Goal: Task Accomplishment & Management: Manage account settings

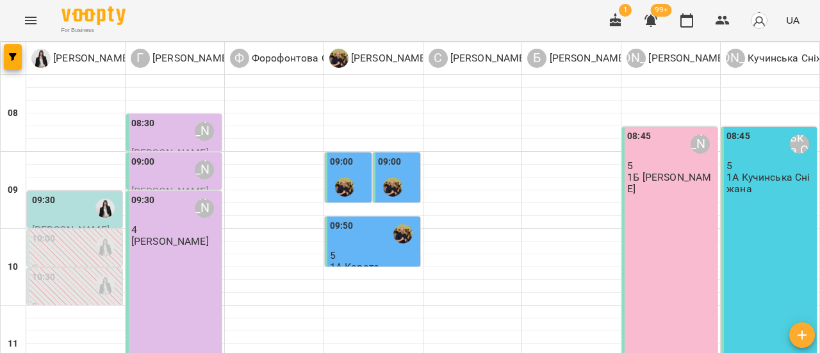
scroll to position [128, 0]
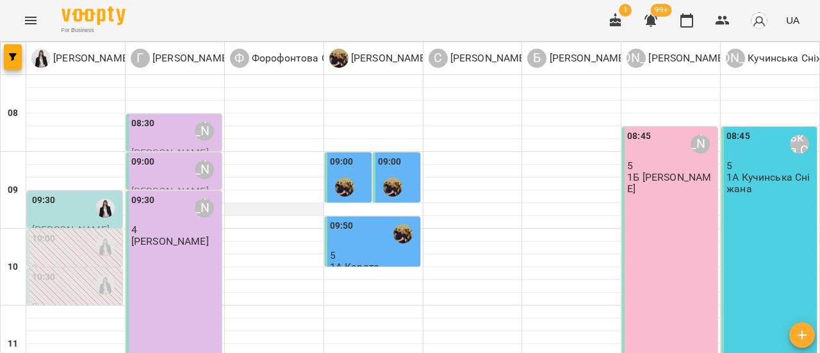
scroll to position [0, 0]
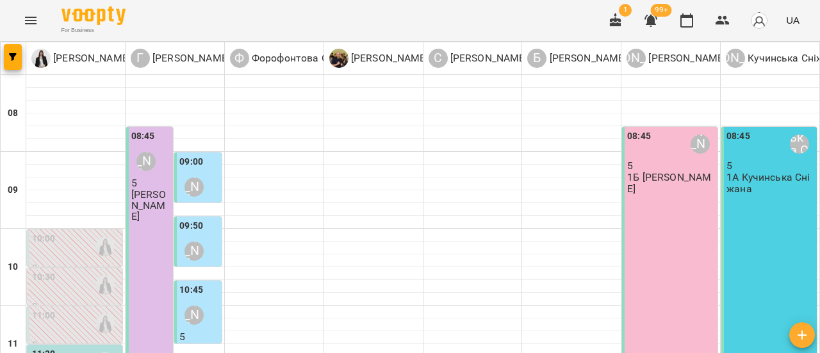
scroll to position [128, 0]
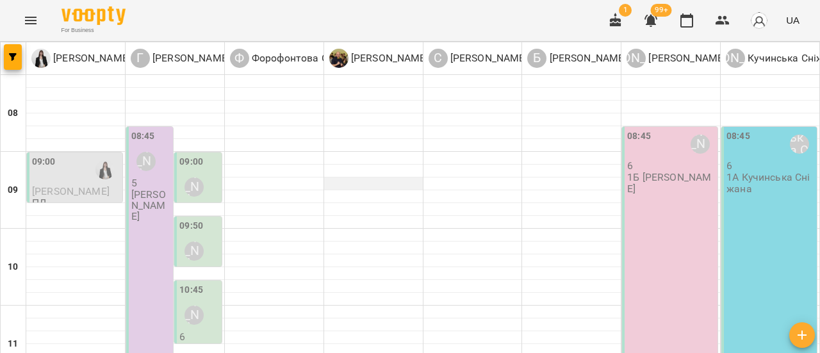
scroll to position [256, 0]
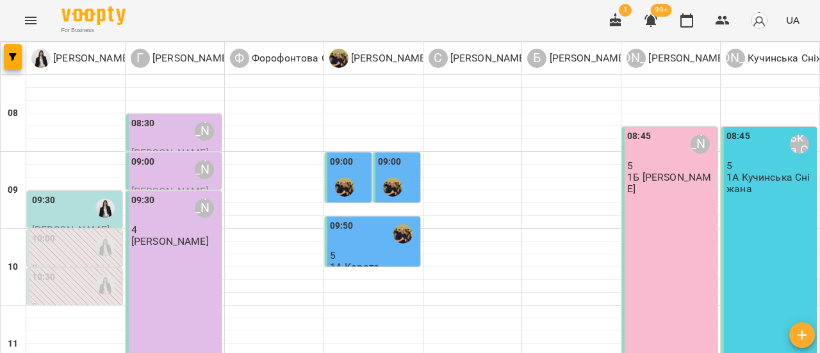
click at [40, 24] on button "Menu" at bounding box center [30, 20] width 31 height 31
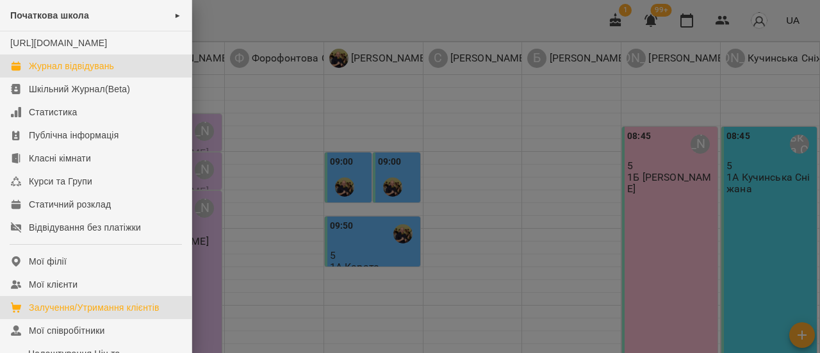
click at [91, 314] on div "Залучення/Утримання клієнтів" at bounding box center [94, 307] width 131 height 13
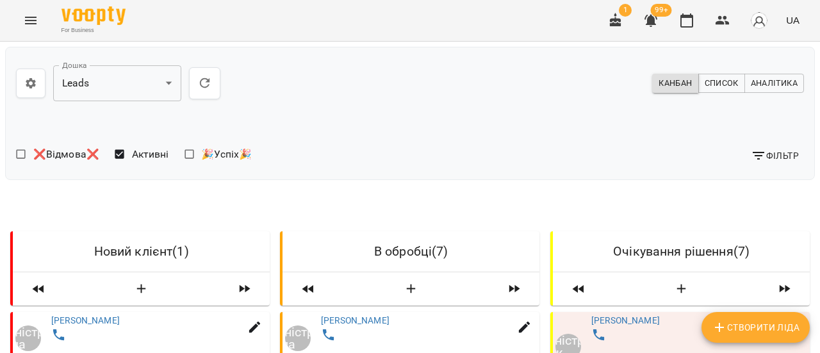
click at [33, 22] on icon "Menu" at bounding box center [30, 20] width 15 height 15
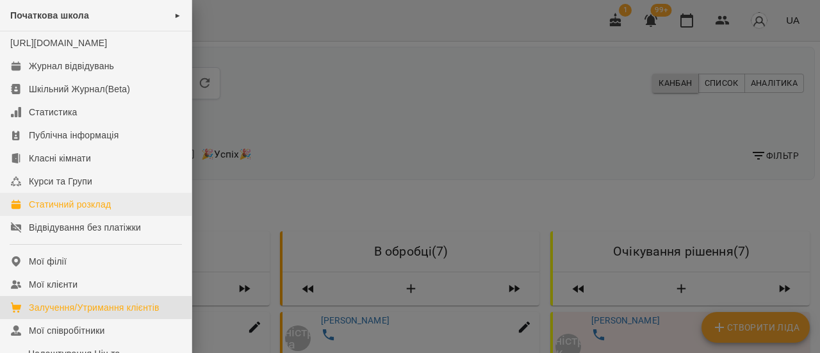
scroll to position [128, 0]
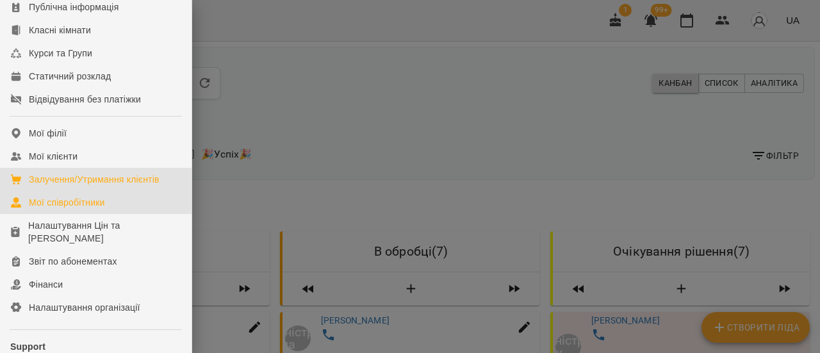
click at [91, 209] on div "Мої співробітники" at bounding box center [67, 202] width 76 height 13
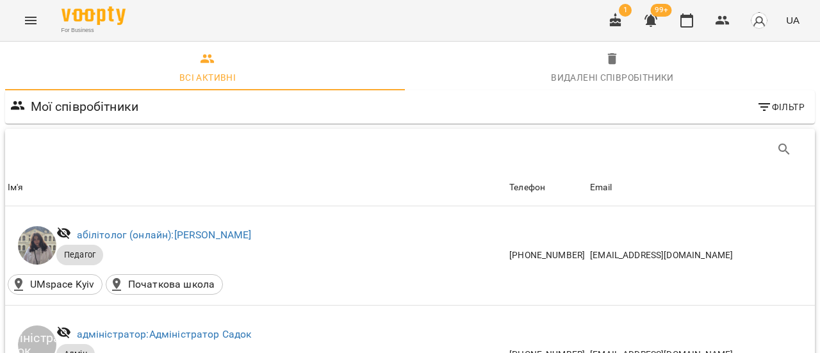
scroll to position [192, 0]
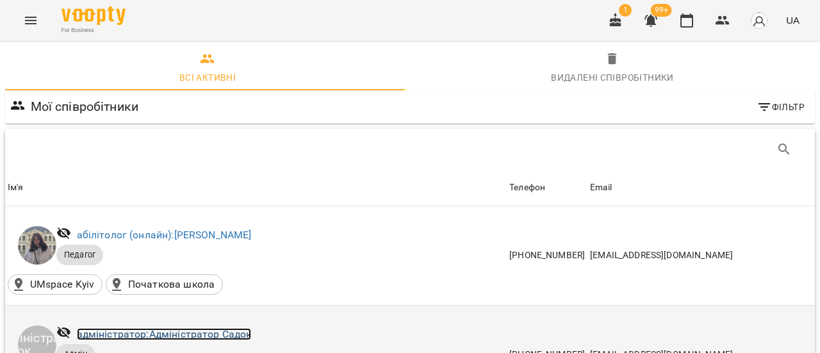
click at [224, 328] on link "адміністратор: Адміністратор Садок" at bounding box center [164, 334] width 175 height 12
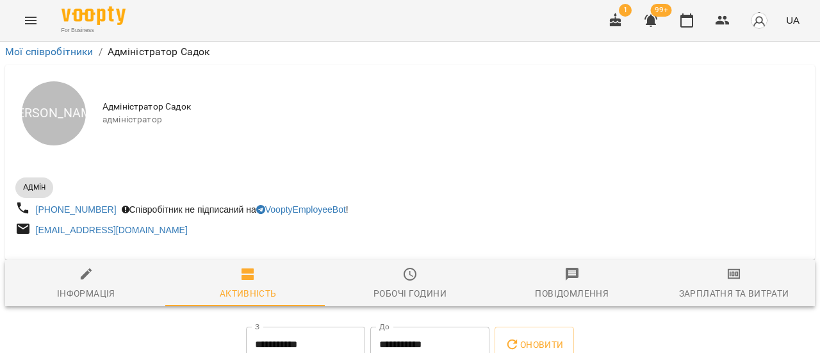
scroll to position [159, 0]
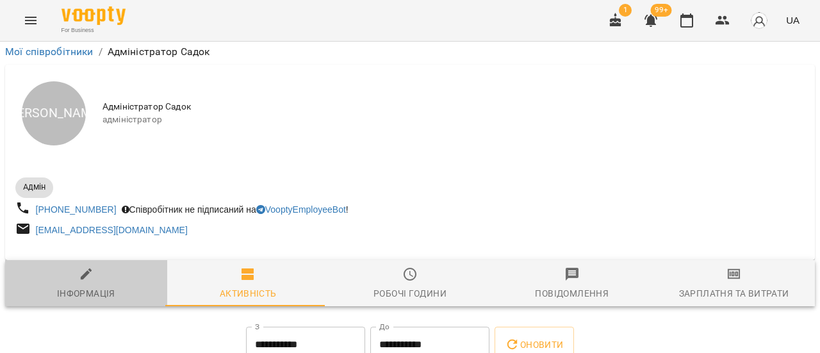
click at [99, 286] on div "Інформація" at bounding box center [86, 293] width 58 height 15
select select "**"
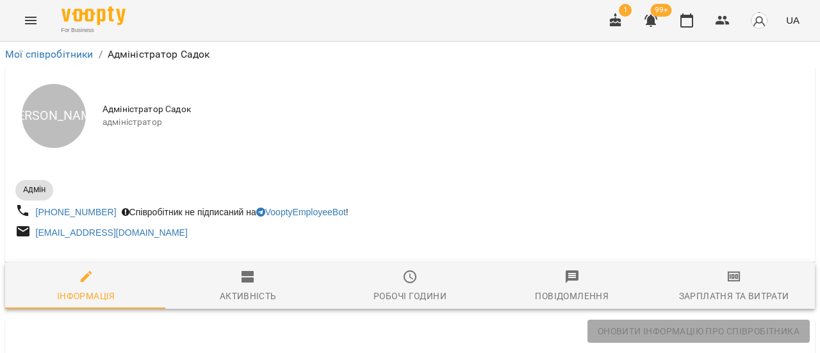
scroll to position [0, 0]
click at [39, 57] on link "Мої співробітники" at bounding box center [49, 54] width 88 height 12
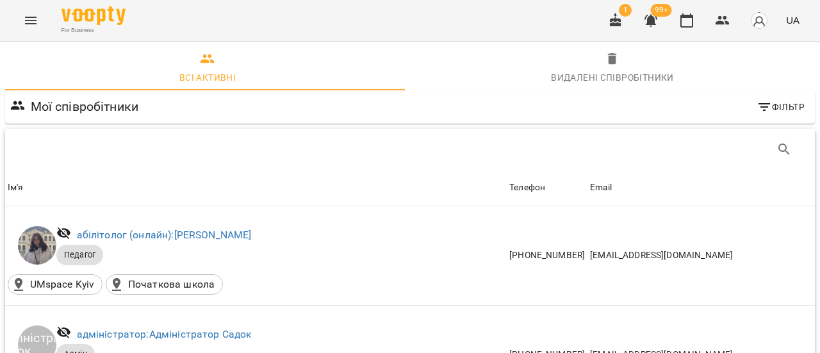
scroll to position [769, 0]
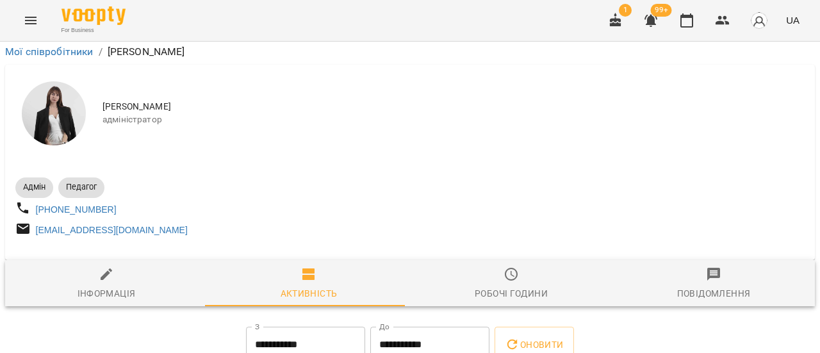
scroll to position [192, 0]
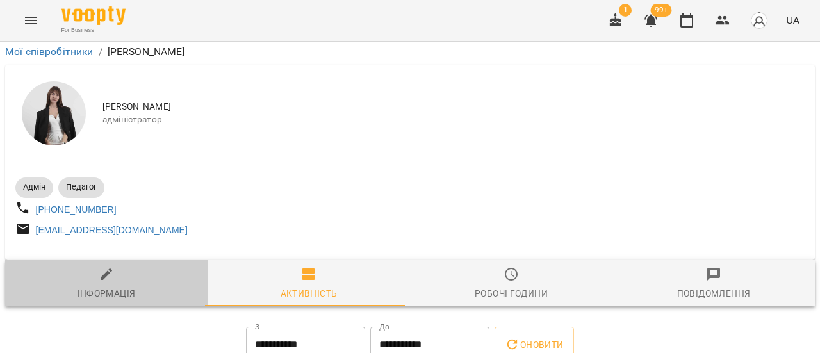
click at [120, 286] on div "Інформація" at bounding box center [107, 293] width 58 height 15
select select "**"
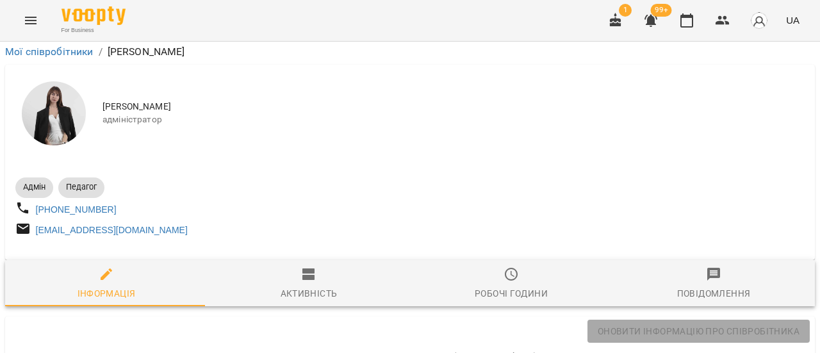
scroll to position [241, 0]
click at [32, 26] on icon "Menu" at bounding box center [30, 20] width 15 height 15
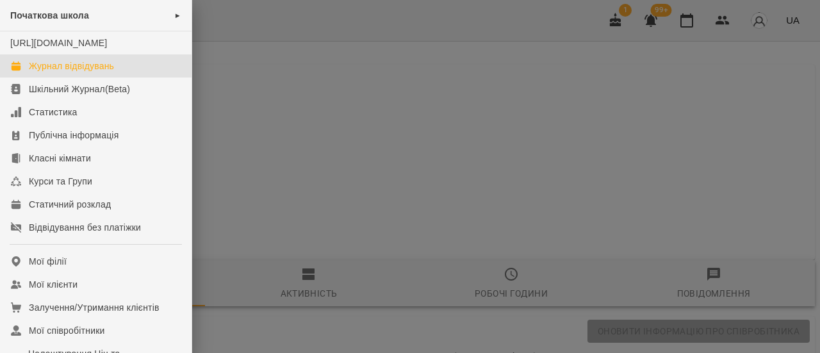
click at [77, 72] on div "Журнал відвідувань" at bounding box center [71, 66] width 85 height 13
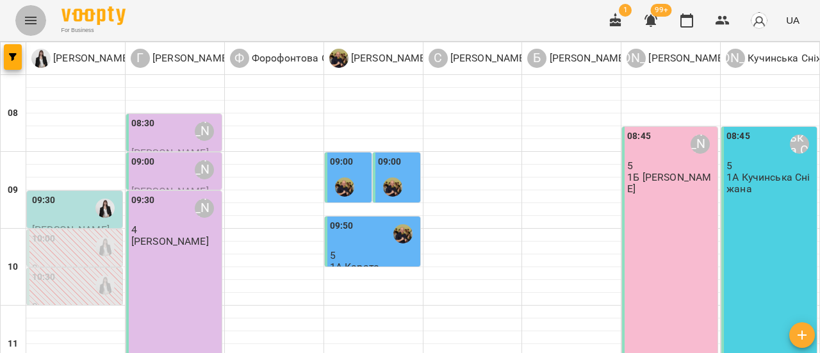
click at [27, 21] on icon "Menu" at bounding box center [31, 21] width 12 height 8
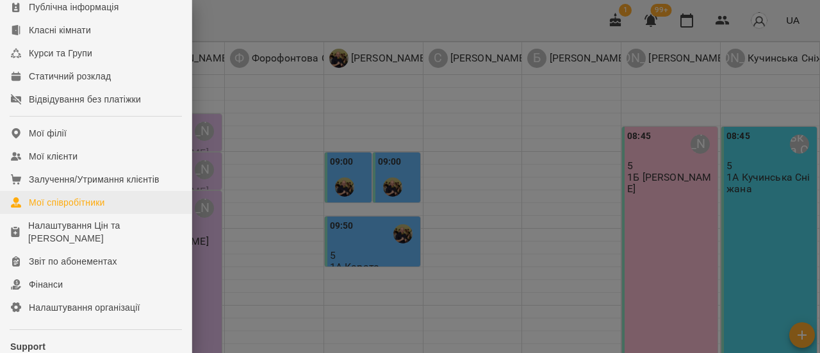
scroll to position [192, 0]
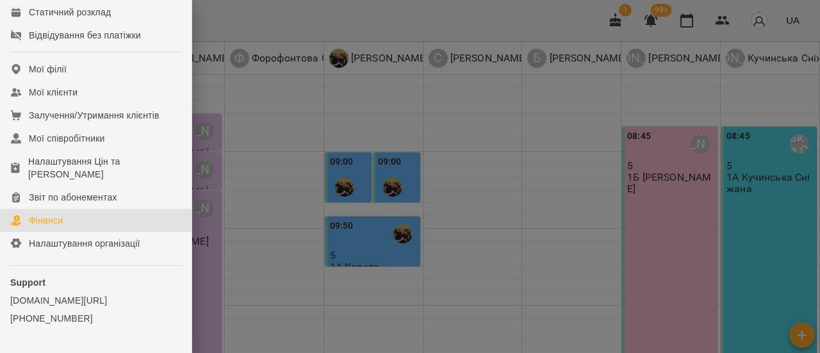
click at [53, 227] on div "Фінанси" at bounding box center [46, 220] width 34 height 13
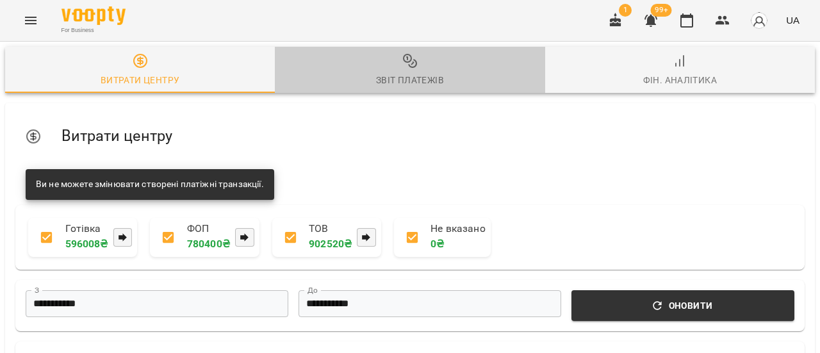
click at [423, 70] on span "Звіт платежів" at bounding box center [410, 70] width 254 height 35
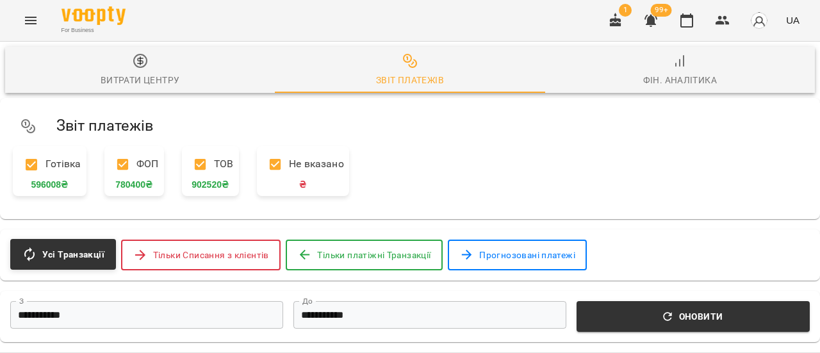
click at [28, 17] on icon "Menu" at bounding box center [31, 21] width 12 height 8
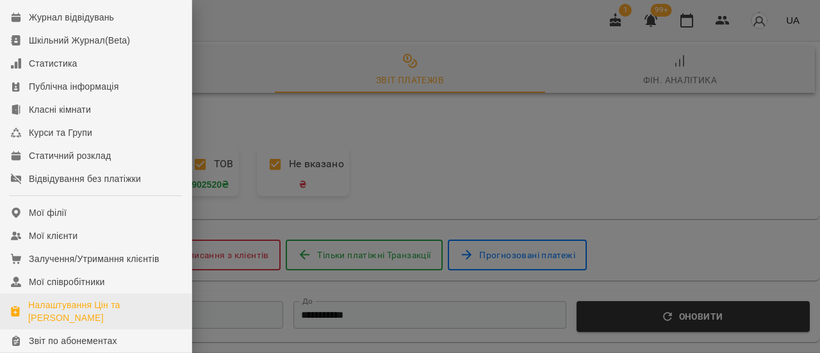
scroll to position [128, 0]
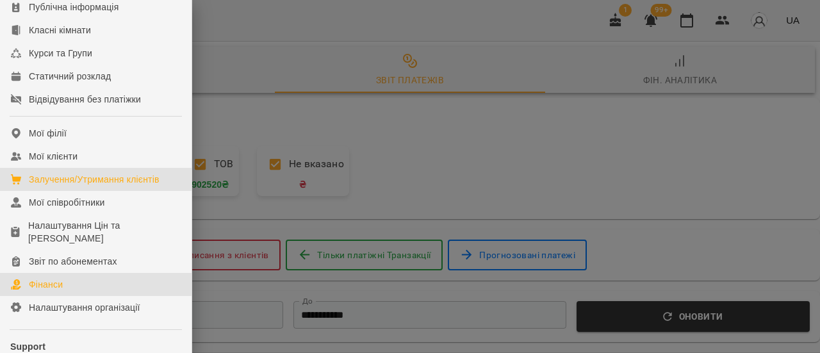
click at [110, 186] on div "Залучення/Утримання клієнтів" at bounding box center [94, 179] width 131 height 13
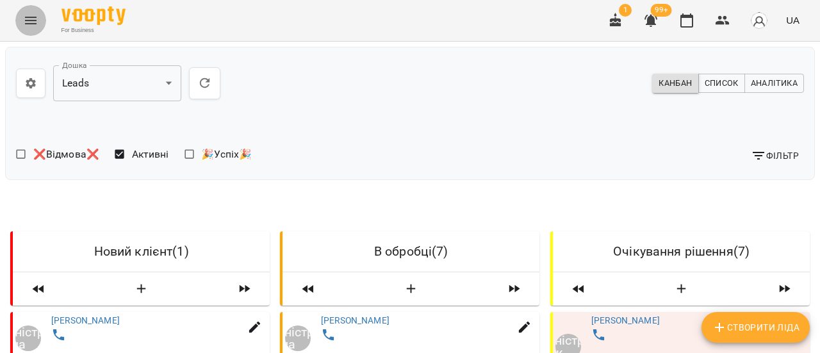
click at [26, 15] on icon "Menu" at bounding box center [30, 20] width 15 height 15
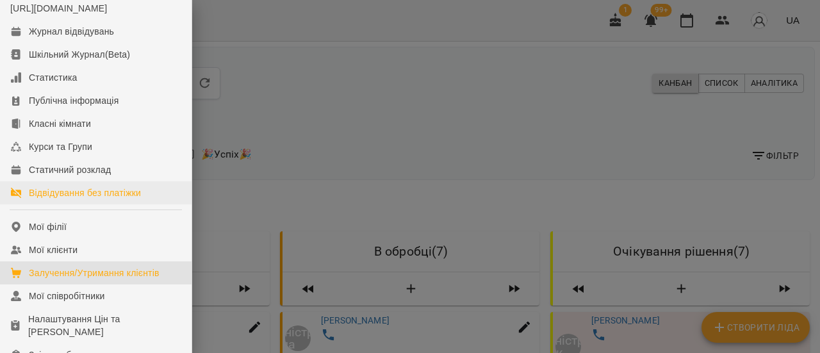
scroll to position [64, 0]
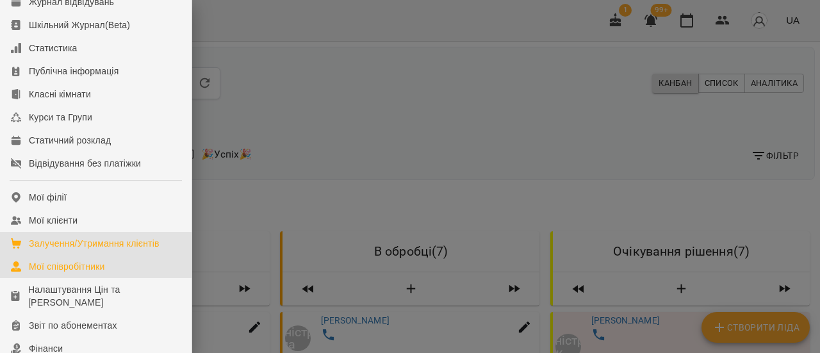
click at [81, 273] on div "Мої співробітники" at bounding box center [67, 266] width 76 height 13
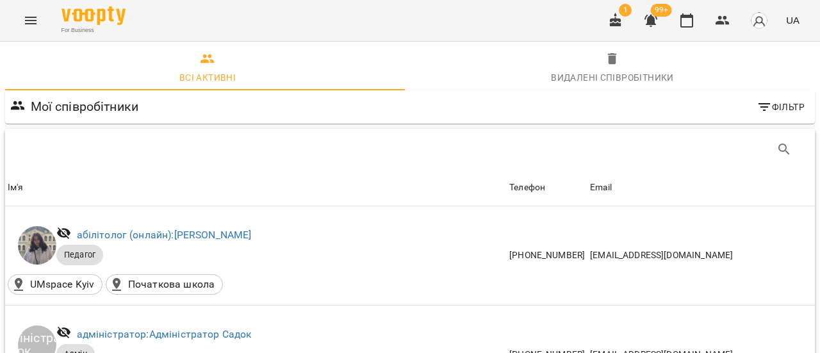
scroll to position [192, 0]
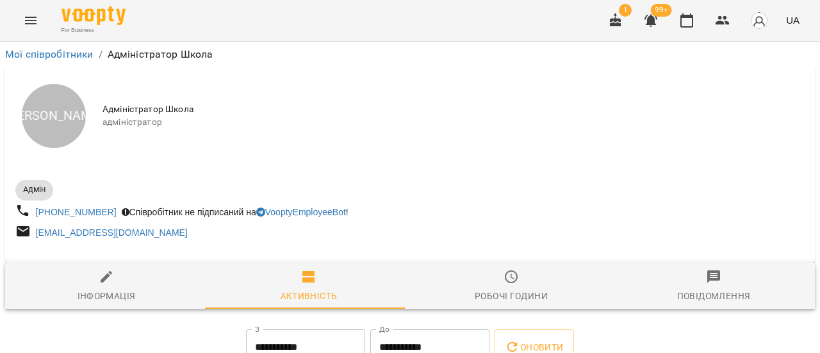
click at [67, 115] on div "[PERSON_NAME]" at bounding box center [54, 116] width 64 height 64
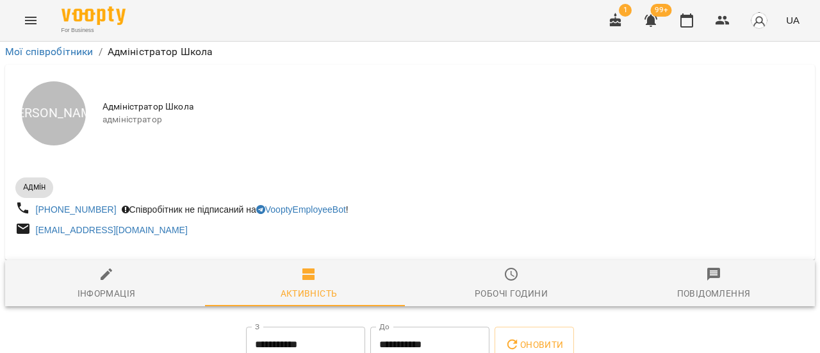
scroll to position [64, 0]
click at [119, 267] on span "Інформація" at bounding box center [106, 284] width 187 height 35
select select "**"
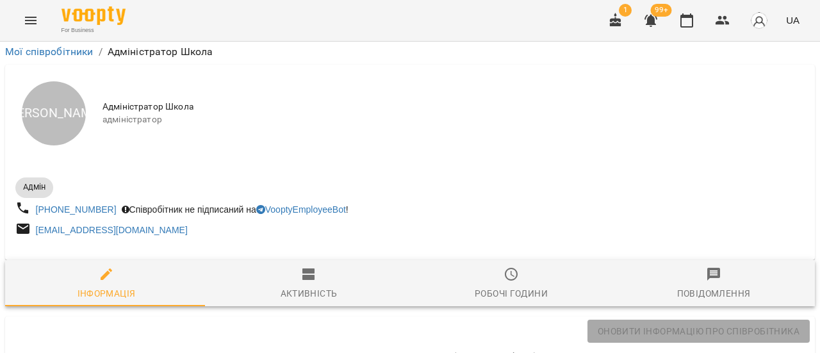
scroll to position [320, 0]
type input "**********"
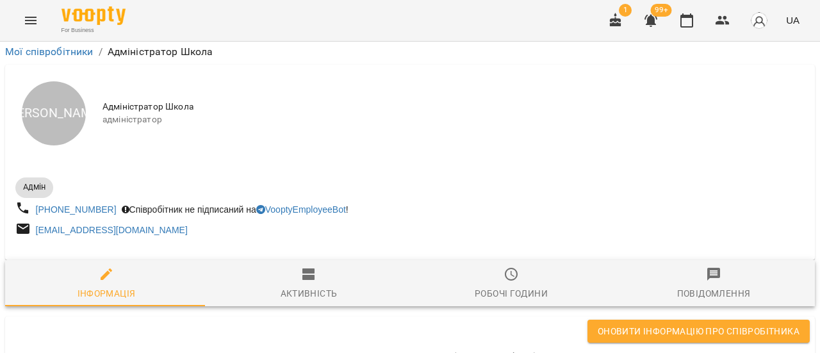
scroll to position [385, 0]
click at [673, 329] on span "Оновити інформацію про співробітника" at bounding box center [699, 331] width 202 height 15
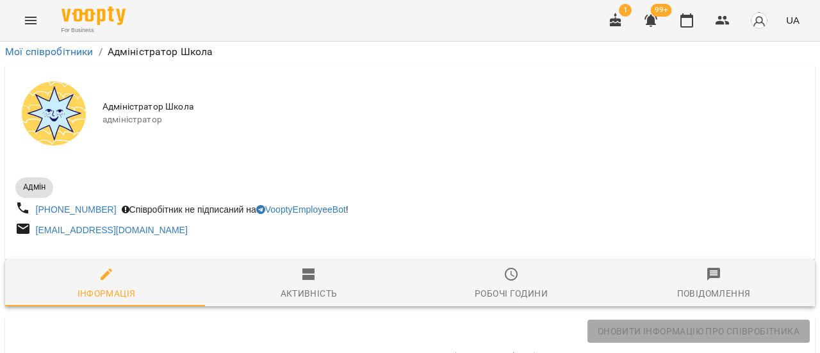
scroll to position [0, 0]
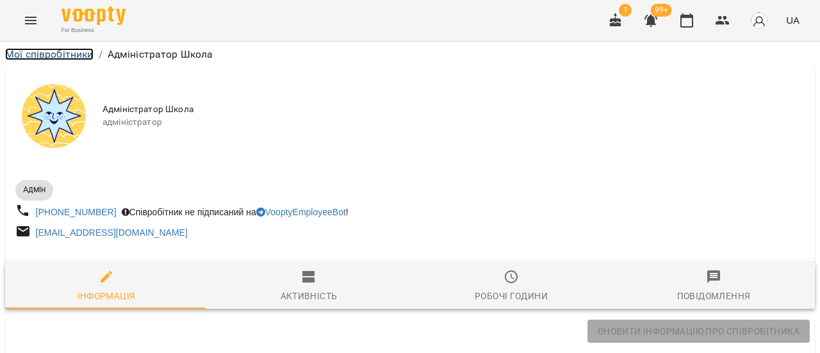
click at [67, 54] on link "Мої співробітники" at bounding box center [49, 54] width 88 height 12
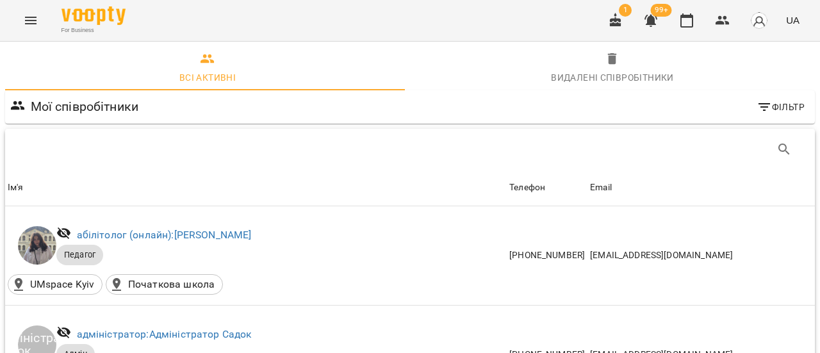
scroll to position [449, 0]
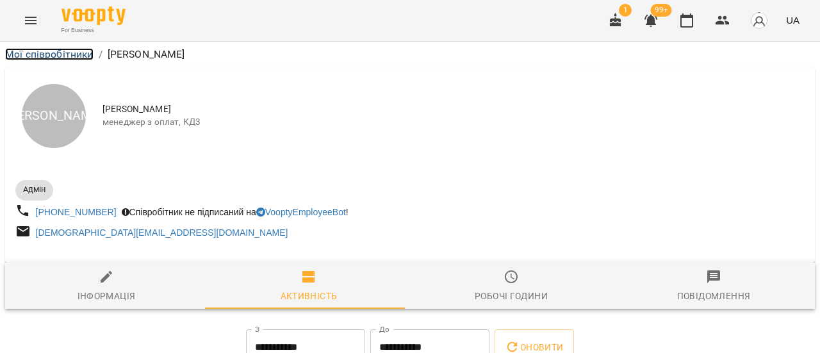
click at [41, 51] on link "Мої співробітники" at bounding box center [49, 54] width 88 height 12
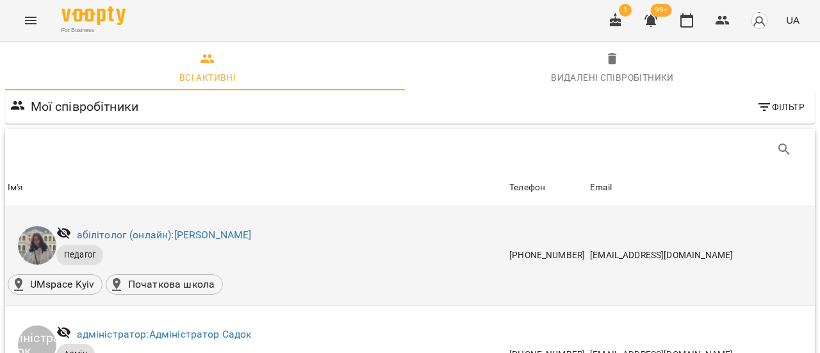
scroll to position [256, 0]
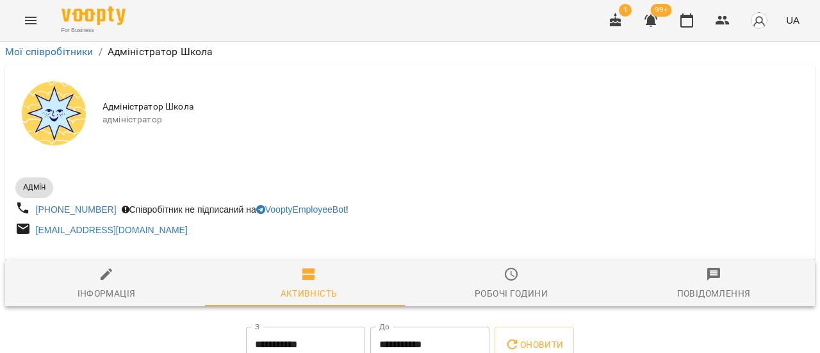
scroll to position [159, 0]
click at [524, 267] on span "Робочі години" at bounding box center [511, 284] width 187 height 35
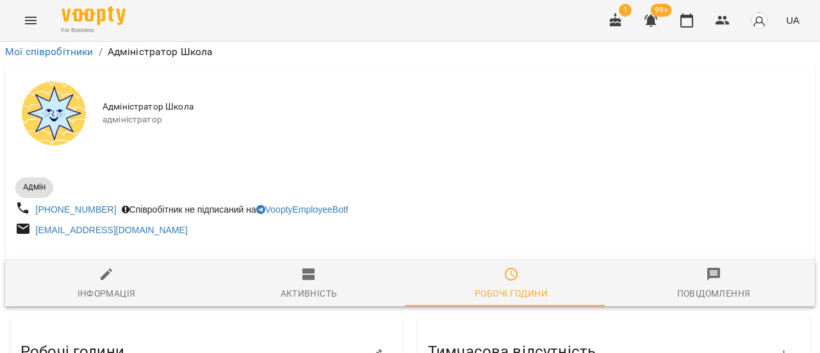
scroll to position [0, 0]
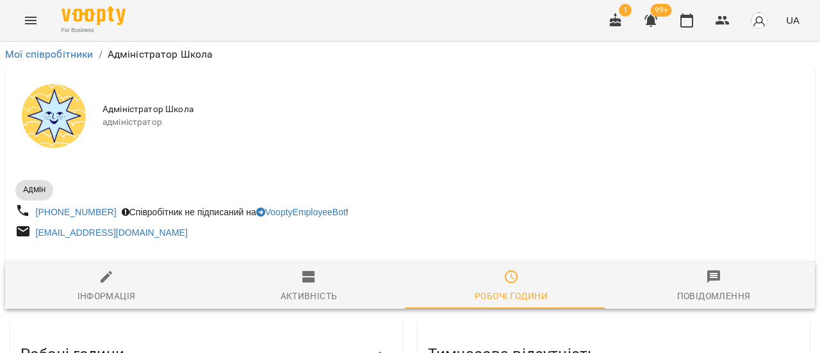
click at [92, 295] on div "Інформація" at bounding box center [107, 295] width 58 height 15
select select "**"
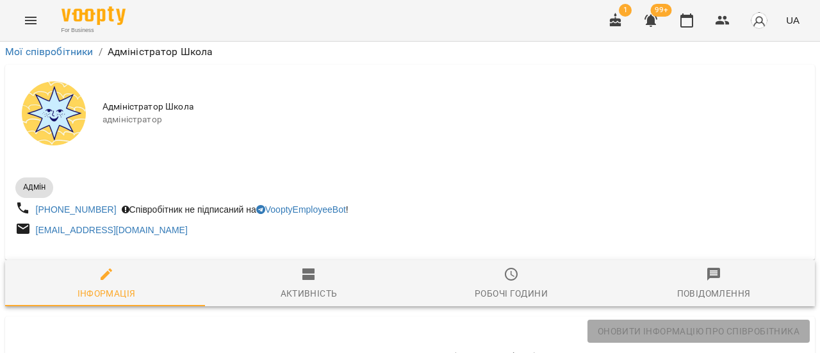
scroll to position [50, 0]
click at [23, 15] on icon "Menu" at bounding box center [30, 20] width 15 height 15
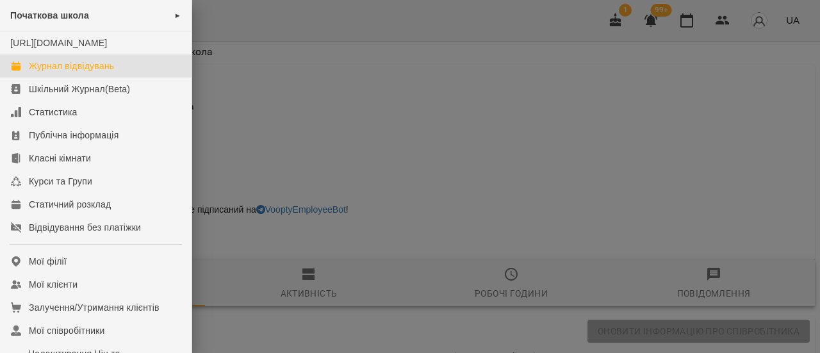
click at [72, 72] on div "Журнал відвідувань" at bounding box center [71, 66] width 85 height 13
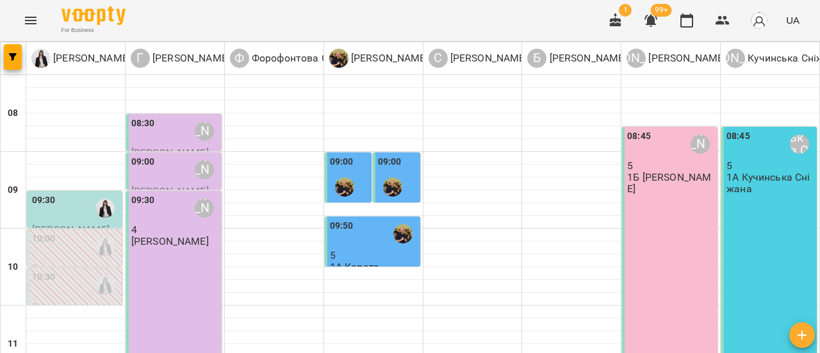
scroll to position [128, 0]
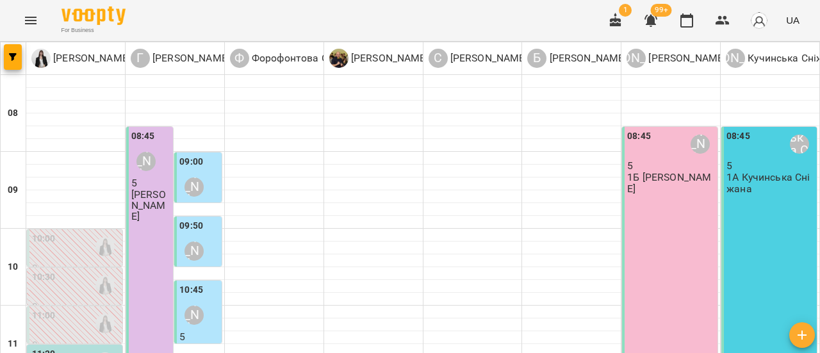
click at [72, 232] on div "10:00" at bounding box center [76, 246] width 88 height 29
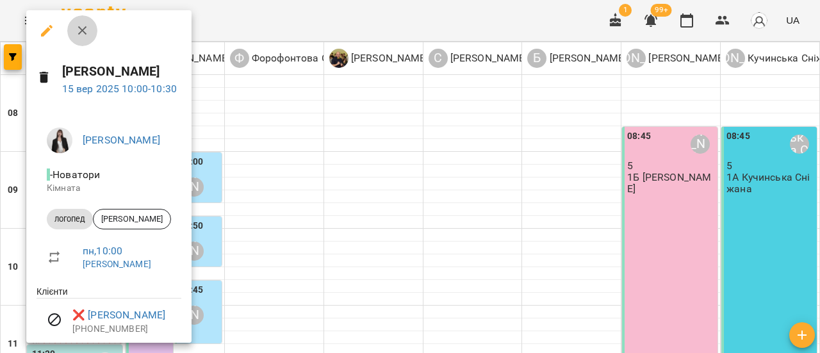
click at [87, 29] on icon "button" at bounding box center [82, 30] width 15 height 15
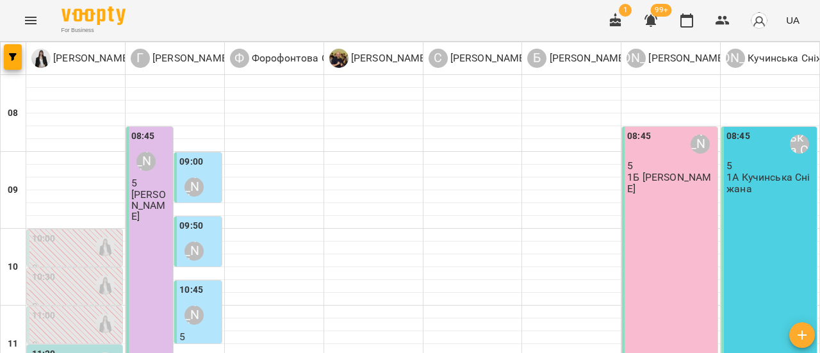
click at [66, 270] on div "10:30" at bounding box center [76, 284] width 88 height 29
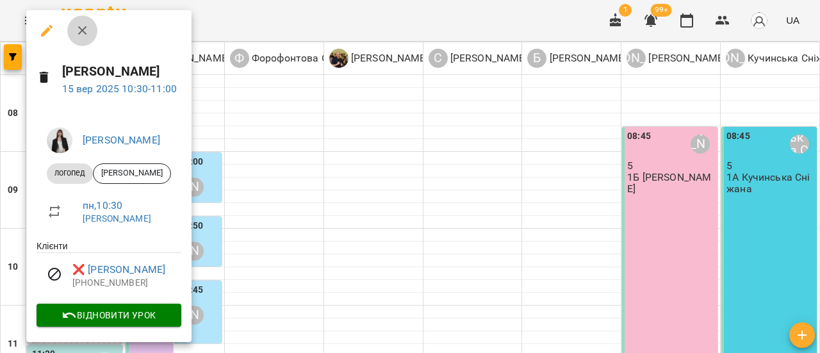
click at [80, 30] on icon "button" at bounding box center [82, 30] width 15 height 15
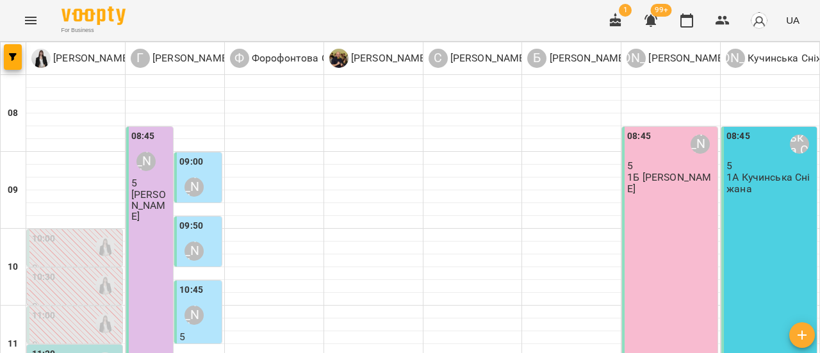
click at [74, 309] on div "11:00" at bounding box center [76, 323] width 88 height 29
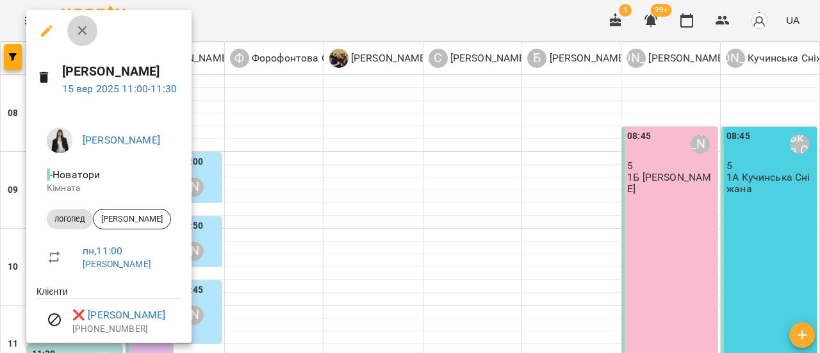
click at [75, 28] on icon "button" at bounding box center [82, 30] width 15 height 15
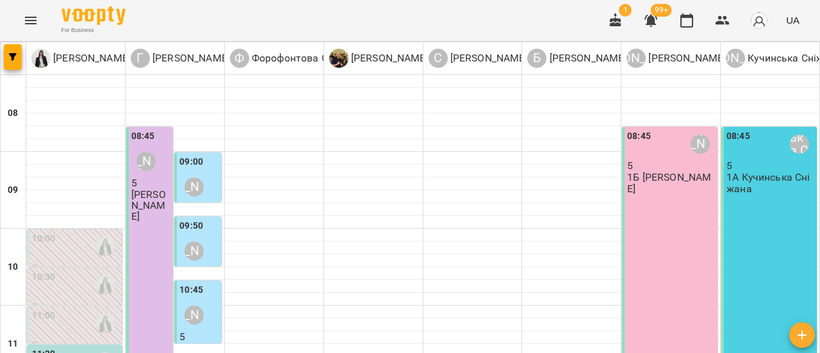
scroll to position [192, 0]
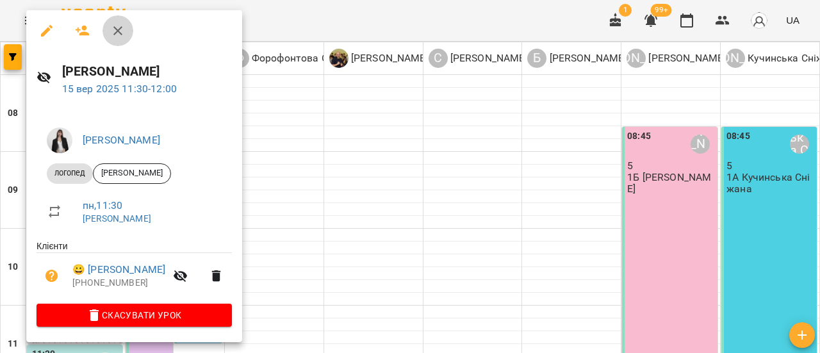
click at [118, 34] on icon "button" at bounding box center [117, 30] width 15 height 15
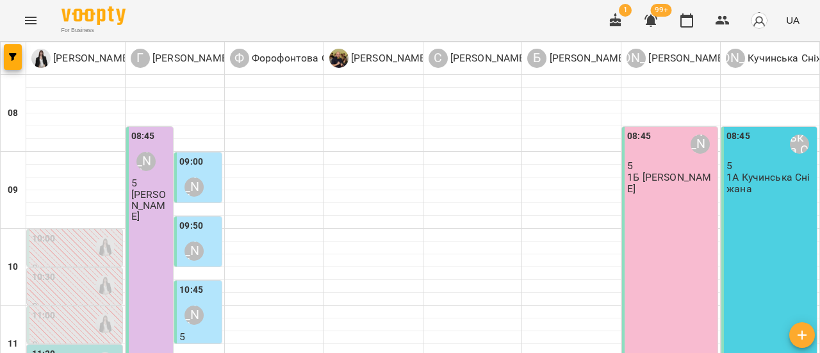
scroll to position [320, 0]
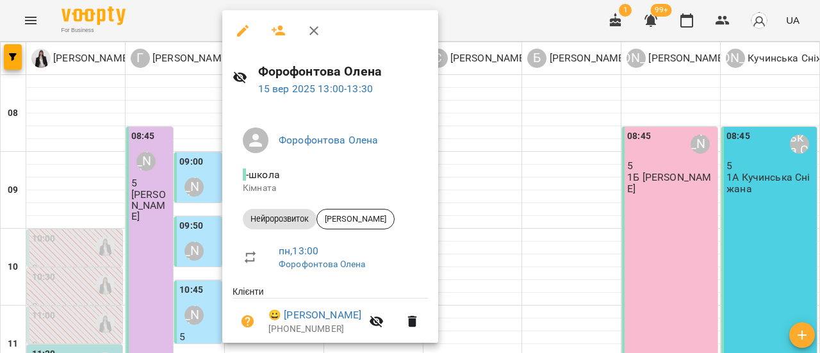
click at [319, 35] on icon "button" at bounding box center [313, 30] width 15 height 15
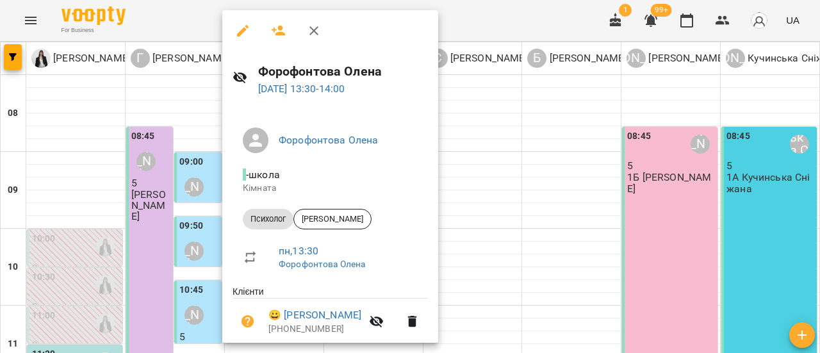
click at [545, 122] on div at bounding box center [410, 176] width 820 height 353
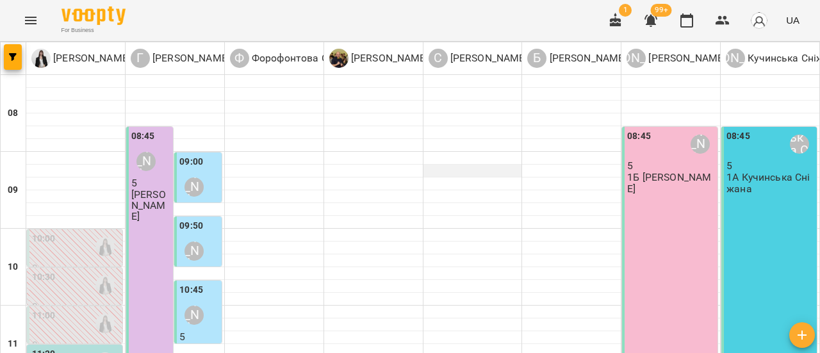
scroll to position [256, 0]
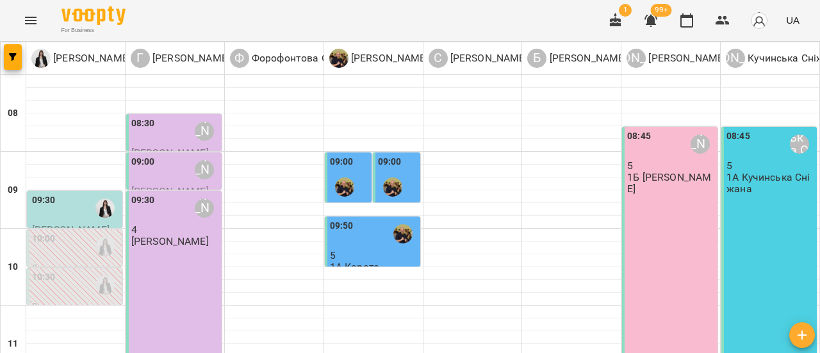
scroll to position [64, 0]
click at [71, 194] on div "09:30" at bounding box center [76, 208] width 88 height 29
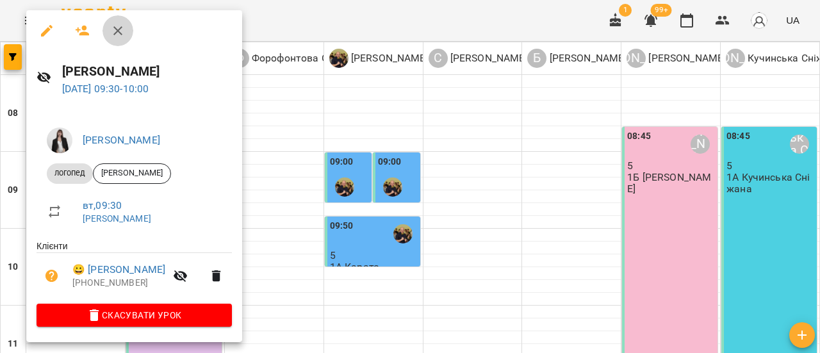
click at [119, 31] on icon "button" at bounding box center [117, 30] width 15 height 15
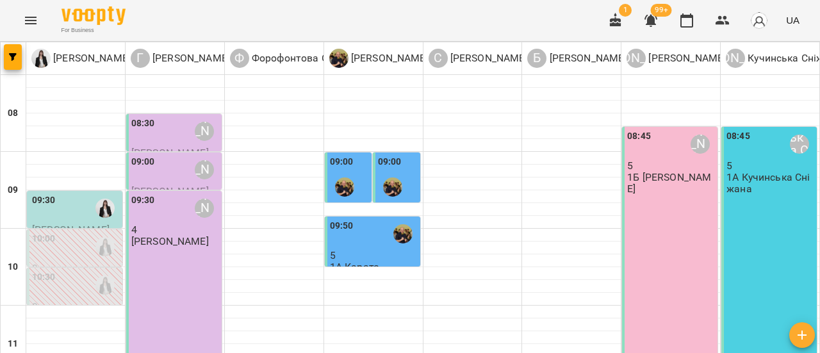
click at [68, 194] on div "09:30" at bounding box center [76, 208] width 88 height 29
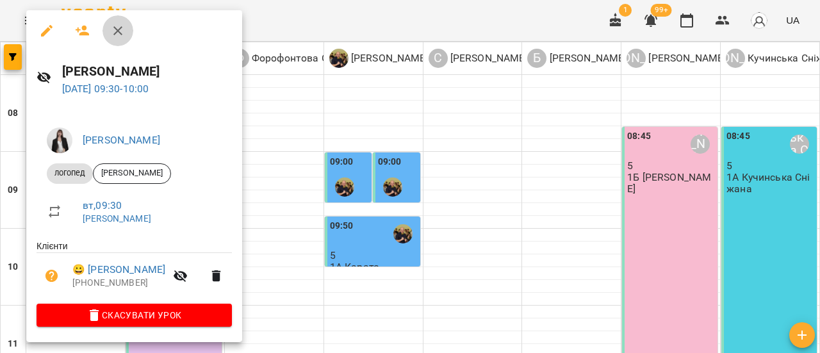
click at [124, 31] on icon "button" at bounding box center [117, 30] width 15 height 15
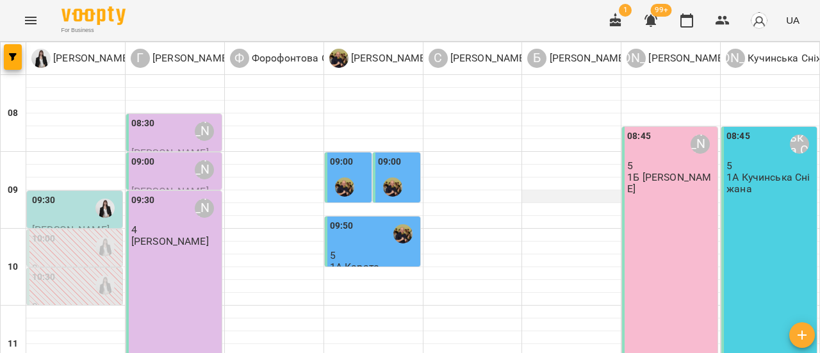
scroll to position [256, 0]
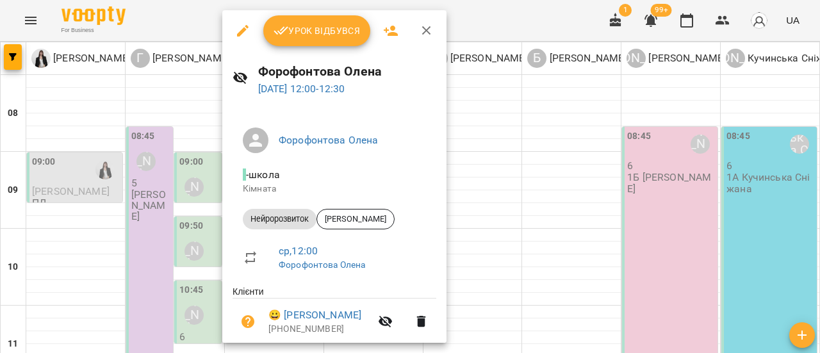
click at [431, 32] on icon "button" at bounding box center [426, 30] width 15 height 15
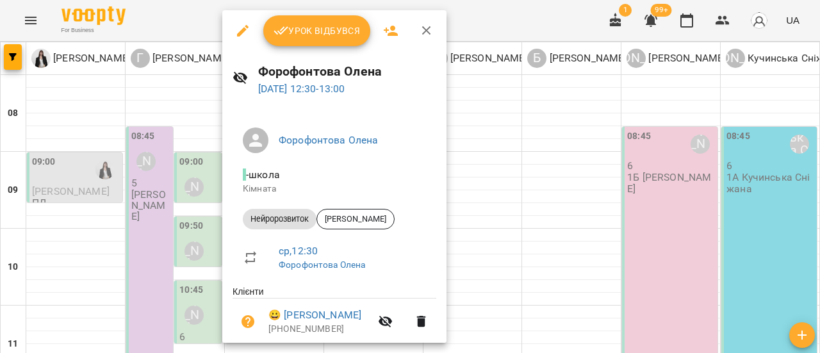
click at [428, 35] on icon "button" at bounding box center [426, 30] width 15 height 15
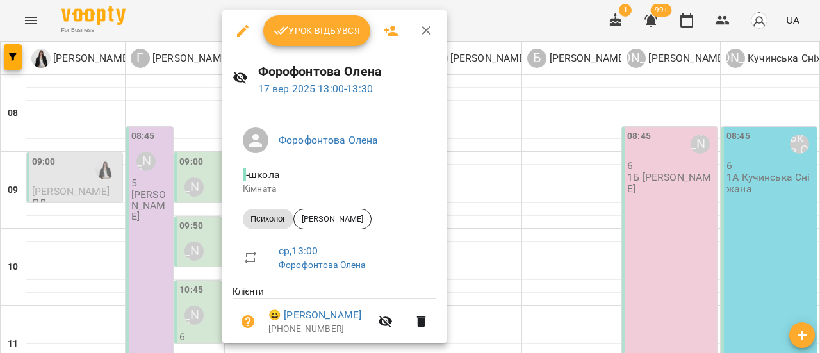
click at [426, 28] on icon "button" at bounding box center [426, 30] width 15 height 15
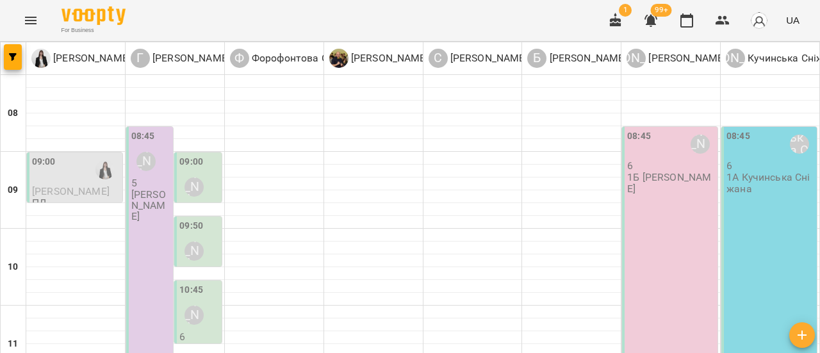
scroll to position [705, 0]
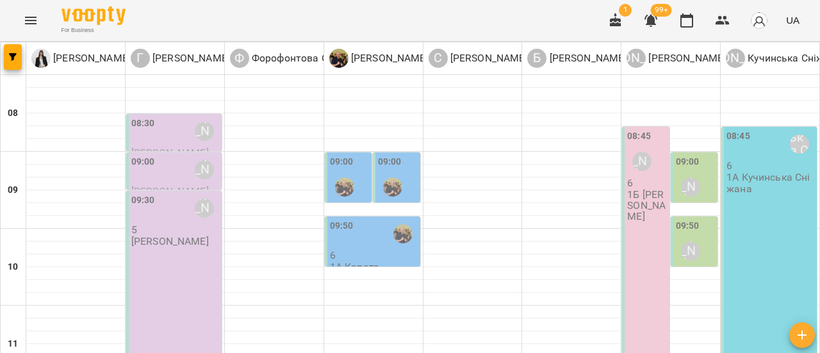
scroll to position [513, 0]
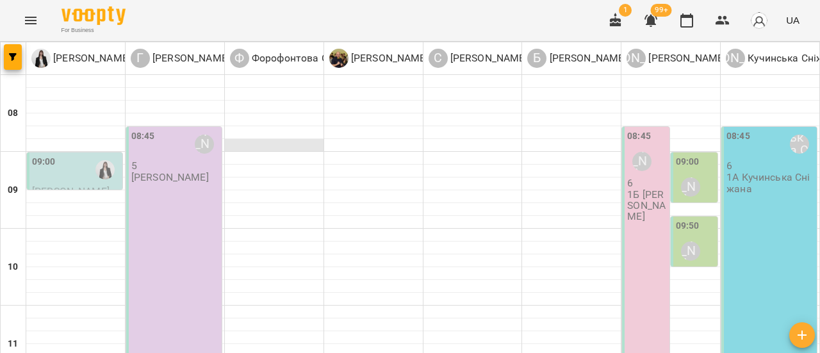
scroll to position [64, 0]
click at [81, 155] on div "09:00" at bounding box center [76, 169] width 88 height 29
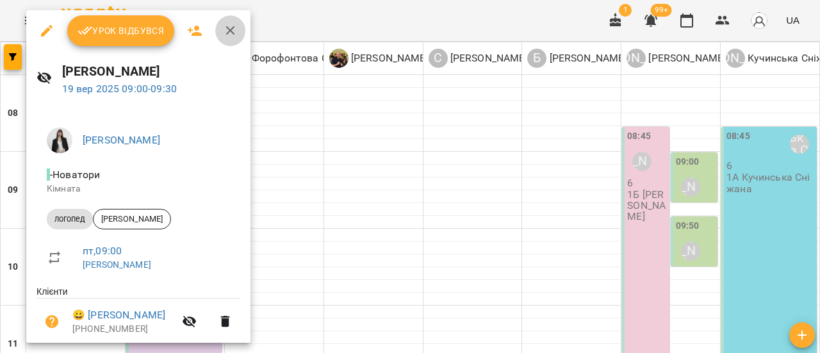
click at [235, 29] on icon "button" at bounding box center [230, 30] width 15 height 15
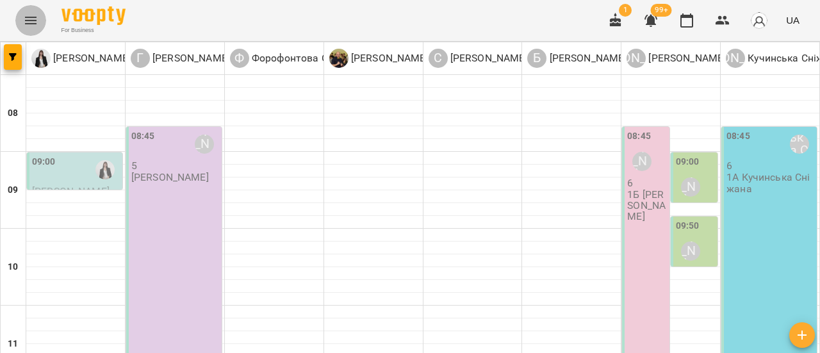
click at [29, 22] on icon "Menu" at bounding box center [30, 20] width 15 height 15
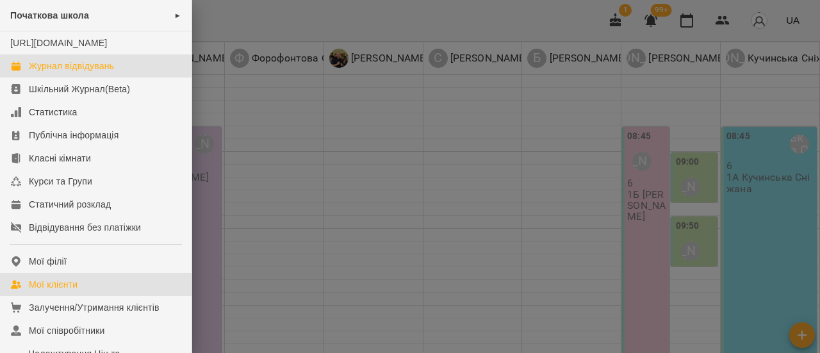
click at [58, 291] on div "Мої клієнти" at bounding box center [53, 284] width 49 height 13
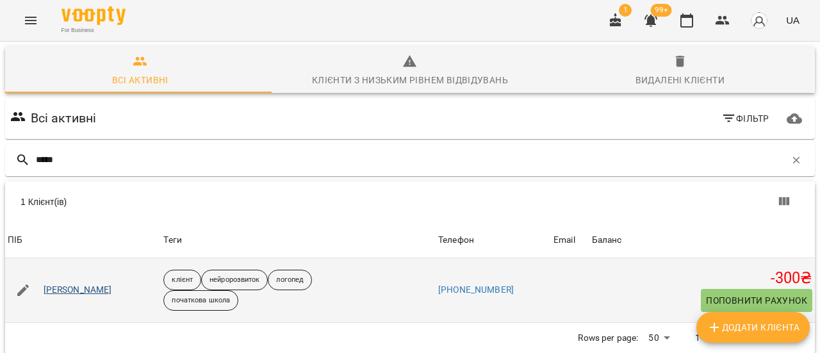
type input "*****"
click at [83, 289] on link "[PERSON_NAME]" at bounding box center [78, 290] width 69 height 13
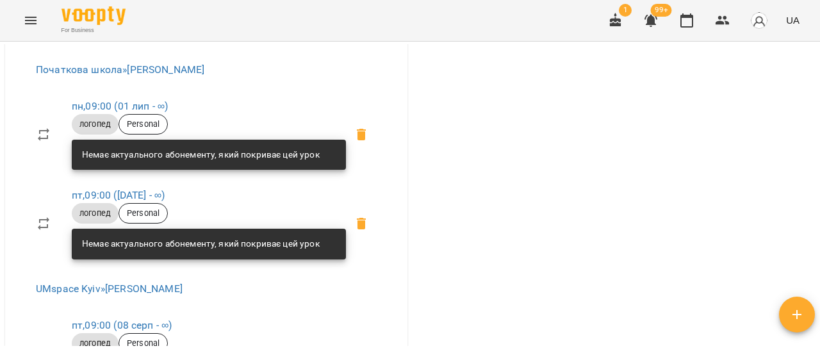
scroll to position [641, 0]
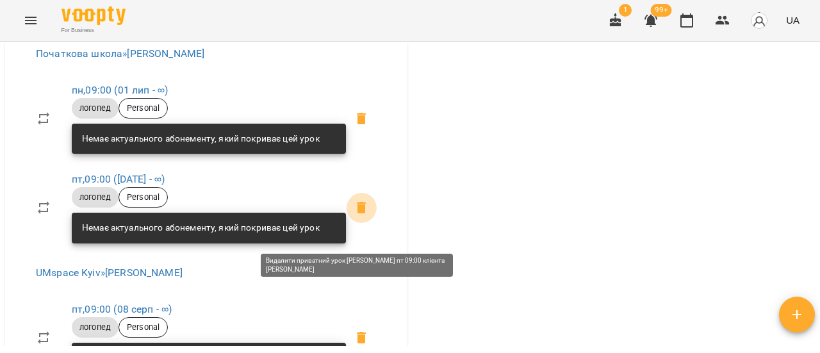
click at [358, 213] on icon at bounding box center [361, 208] width 9 height 12
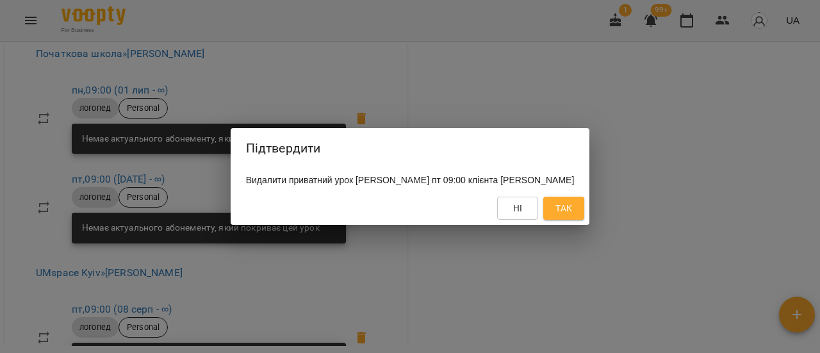
click at [572, 216] on span "Так" at bounding box center [564, 208] width 17 height 15
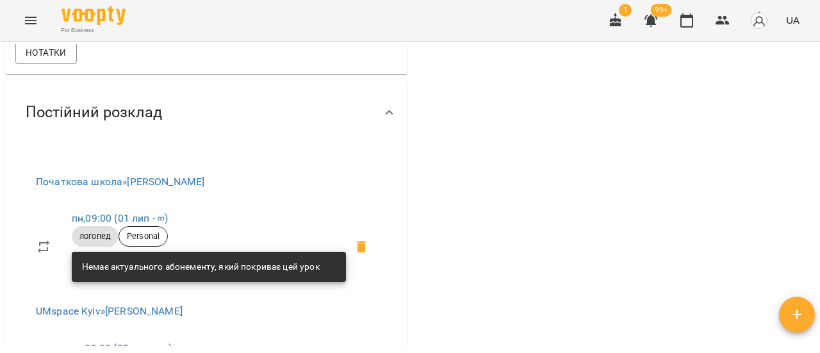
scroll to position [577, 0]
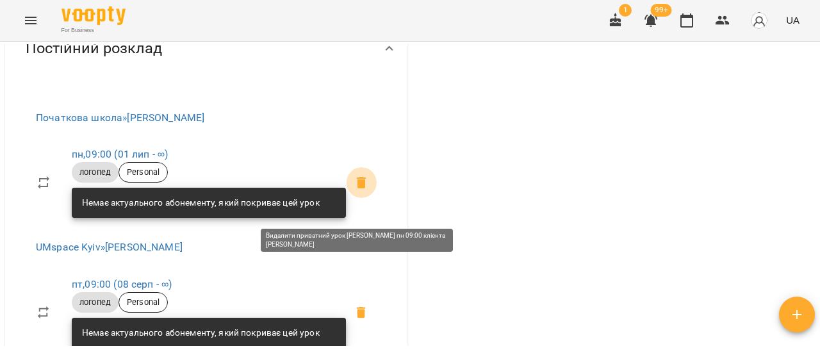
click at [358, 188] on icon at bounding box center [361, 183] width 9 height 12
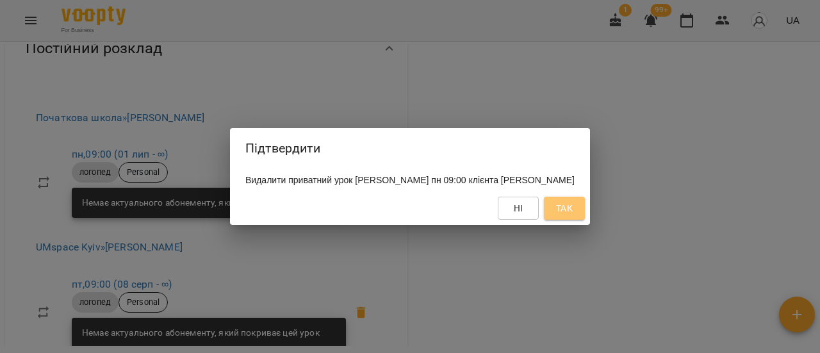
click at [571, 216] on span "Так" at bounding box center [564, 208] width 17 height 15
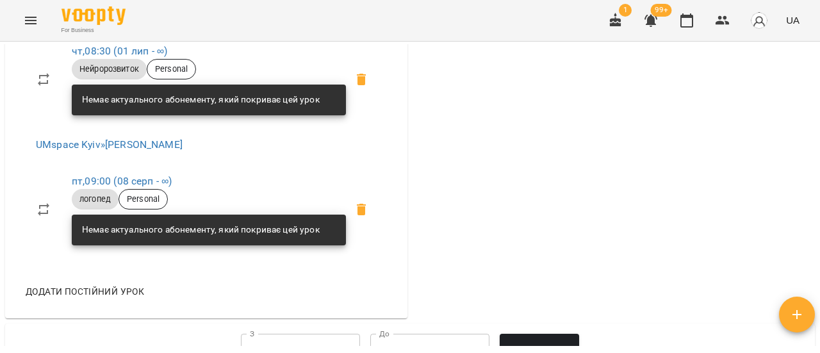
scroll to position [833, 0]
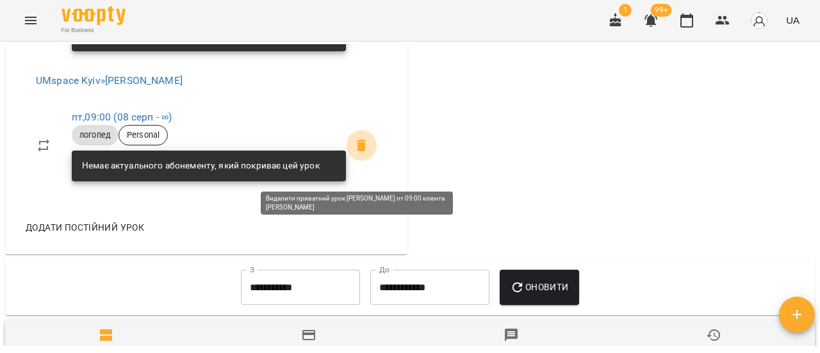
click at [365, 161] on span at bounding box center [361, 145] width 31 height 31
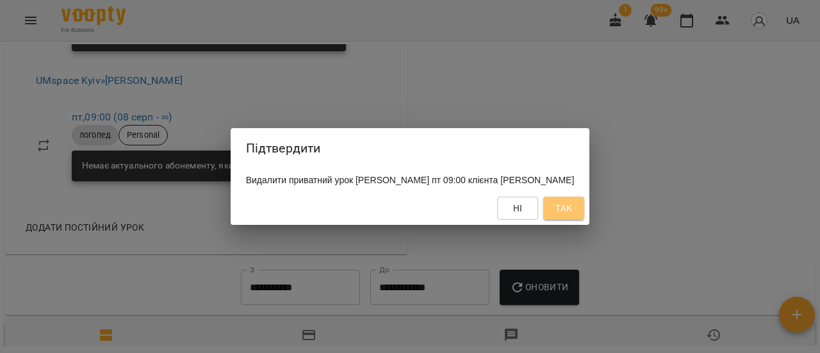
click at [572, 212] on span "Так" at bounding box center [564, 208] width 17 height 15
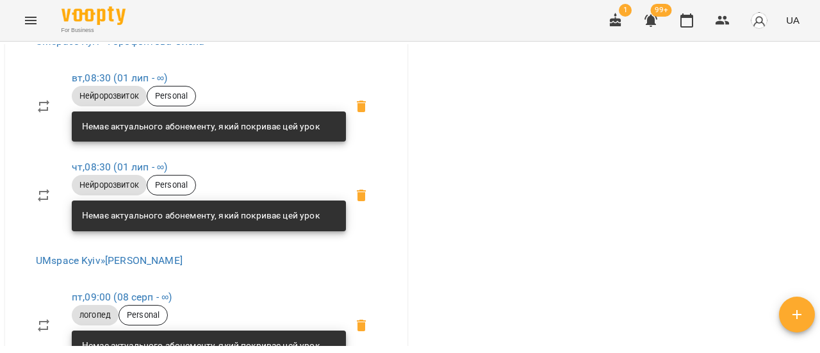
scroll to position [577, 0]
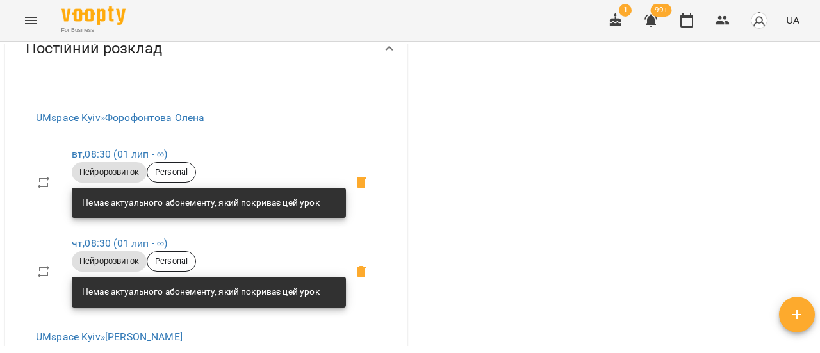
click at [33, 19] on icon "Menu" at bounding box center [30, 20] width 15 height 15
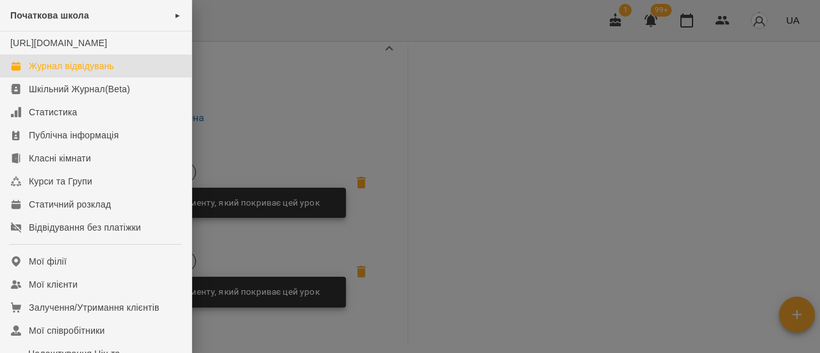
click at [71, 72] on div "Журнал відвідувань" at bounding box center [71, 66] width 85 height 13
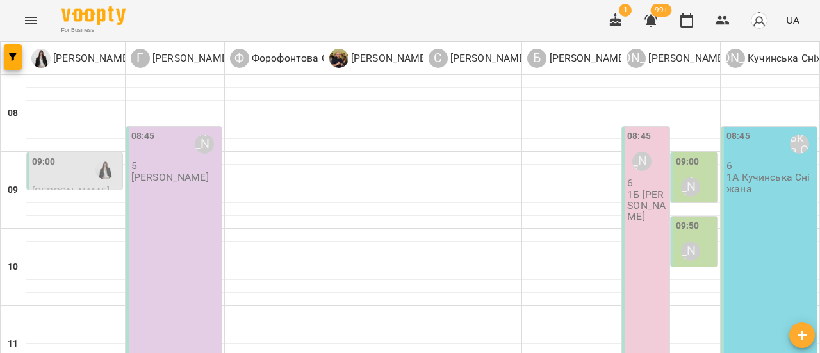
click at [78, 174] on div "09:00" at bounding box center [76, 169] width 88 height 29
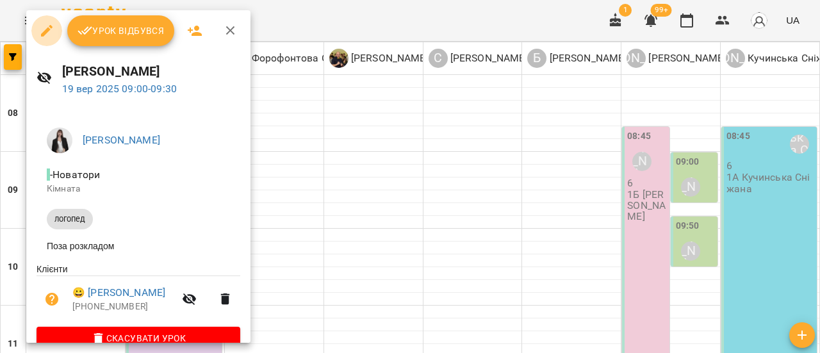
click at [42, 28] on icon "button" at bounding box center [46, 30] width 15 height 15
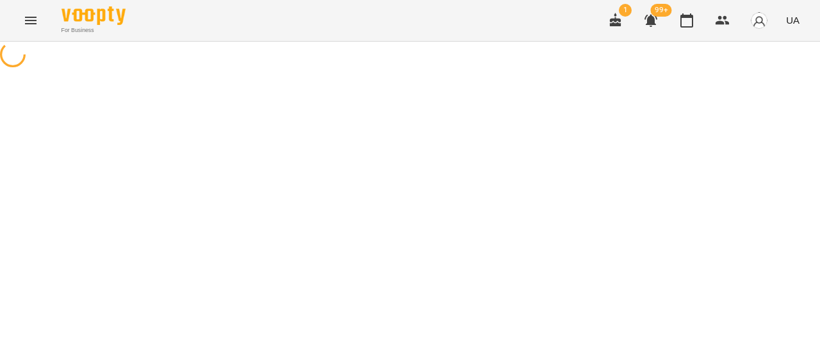
select select "*******"
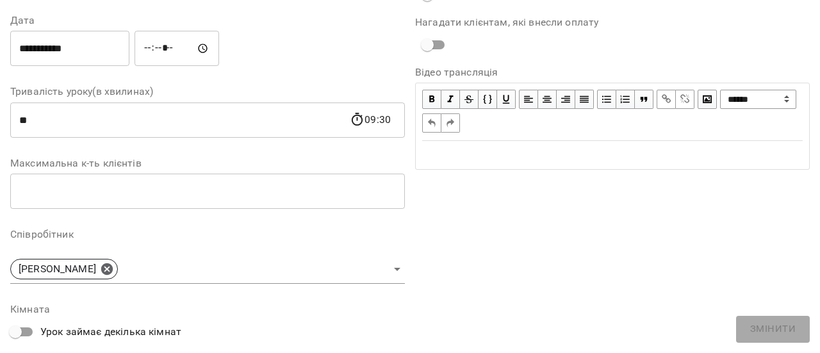
scroll to position [320, 0]
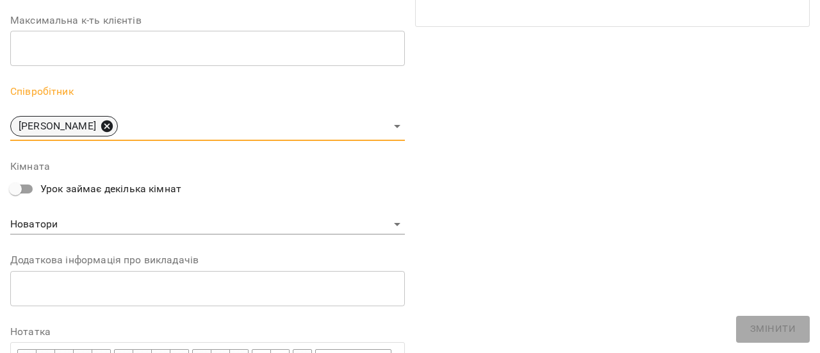
click at [110, 128] on icon at bounding box center [107, 126] width 14 height 14
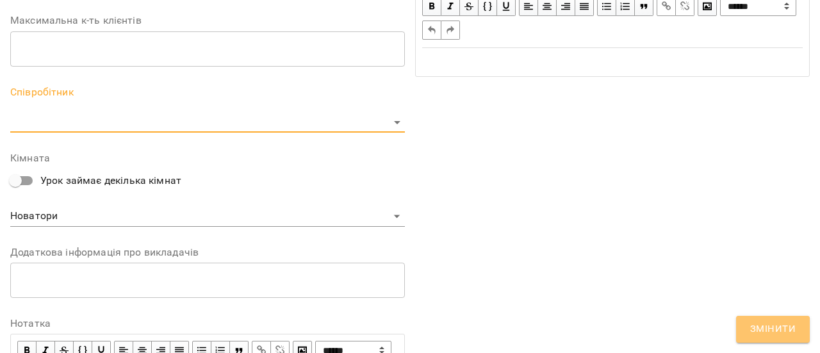
click at [786, 334] on span "Змінити" at bounding box center [774, 329] width 46 height 17
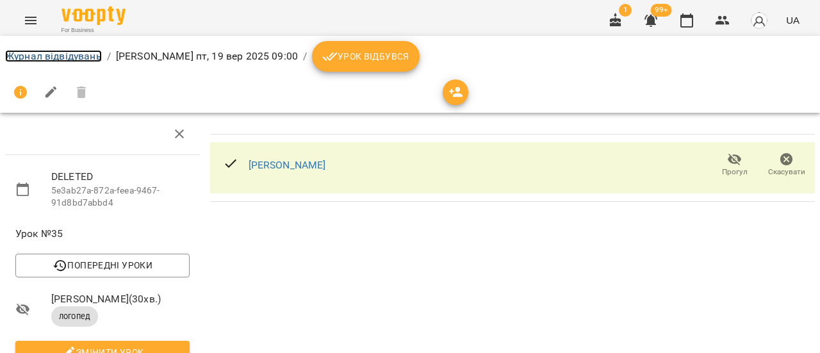
click at [40, 53] on link "Журнал відвідувань" at bounding box center [53, 56] width 97 height 12
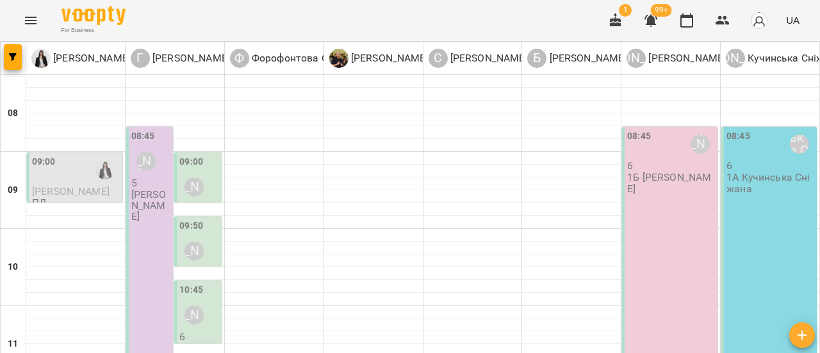
scroll to position [256, 0]
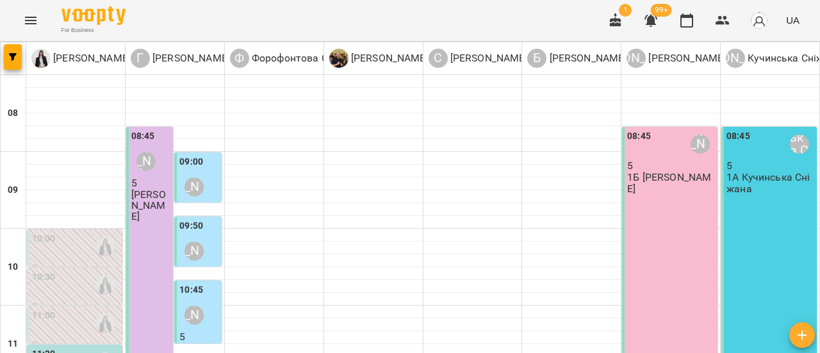
scroll to position [192, 0]
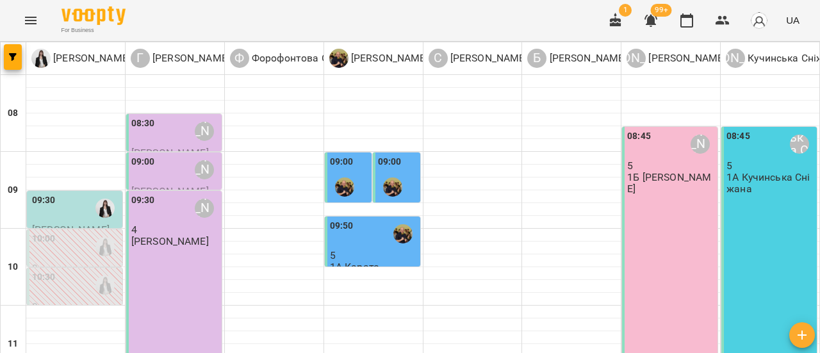
scroll to position [64, 0]
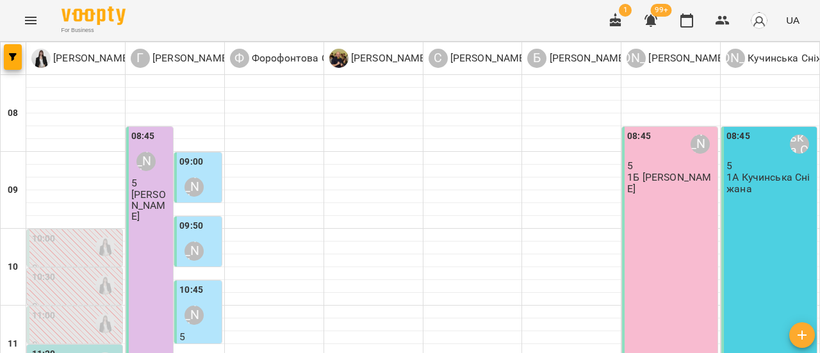
scroll to position [192, 0]
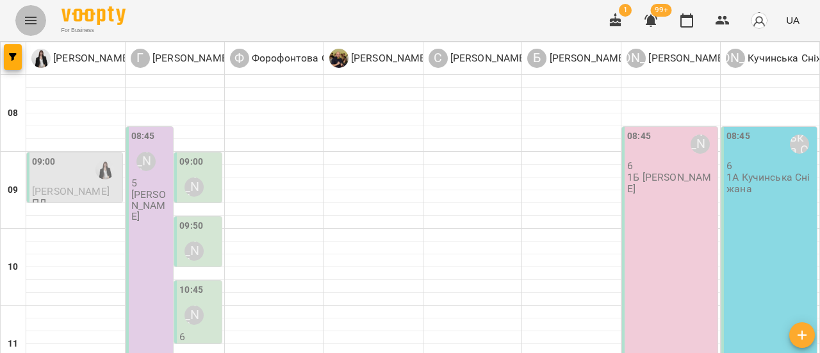
click at [29, 15] on icon "Menu" at bounding box center [30, 20] width 15 height 15
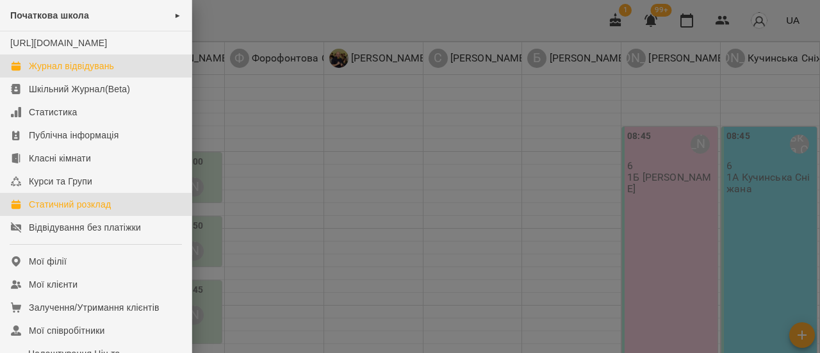
click at [87, 211] on div "Статичний розклад" at bounding box center [70, 204] width 82 height 13
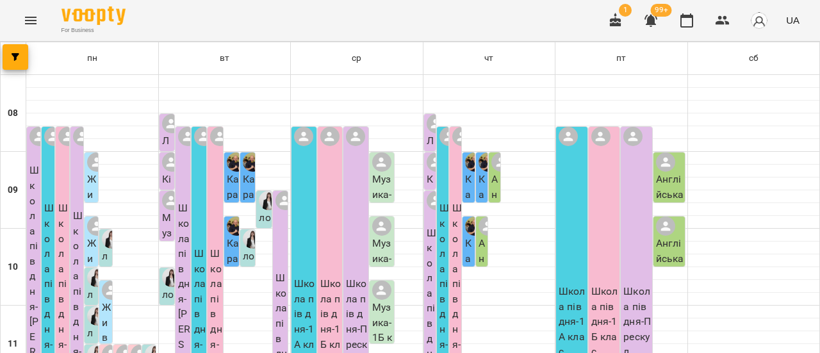
scroll to position [192, 0]
click at [29, 17] on icon "Menu" at bounding box center [31, 21] width 12 height 8
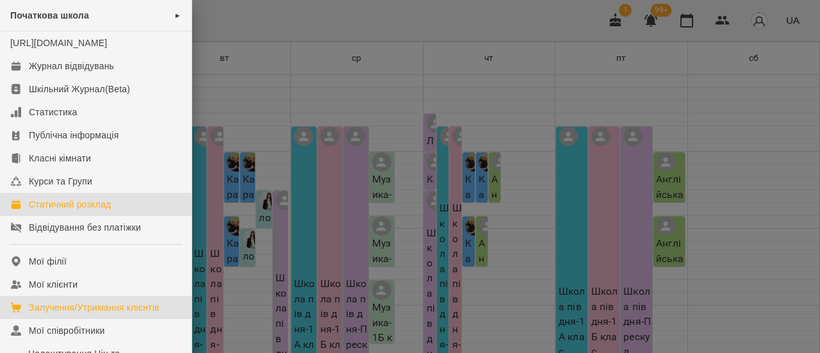
click at [69, 314] on div "Залучення/Утримання клієнтів" at bounding box center [94, 307] width 131 height 13
